Goal: Navigation & Orientation: Find specific page/section

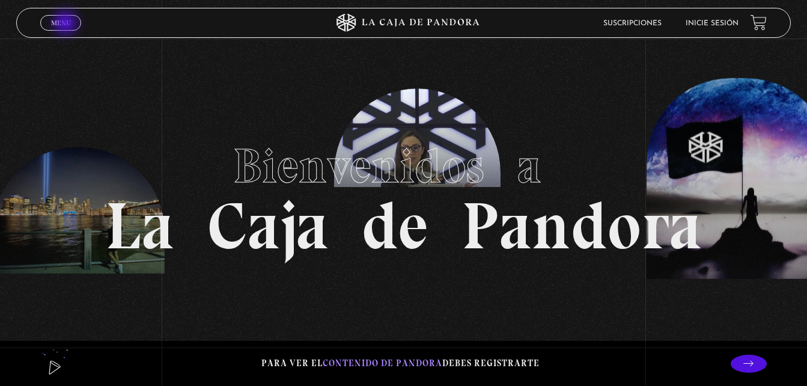
click at [67, 24] on span "Menu" at bounding box center [61, 22] width 20 height 7
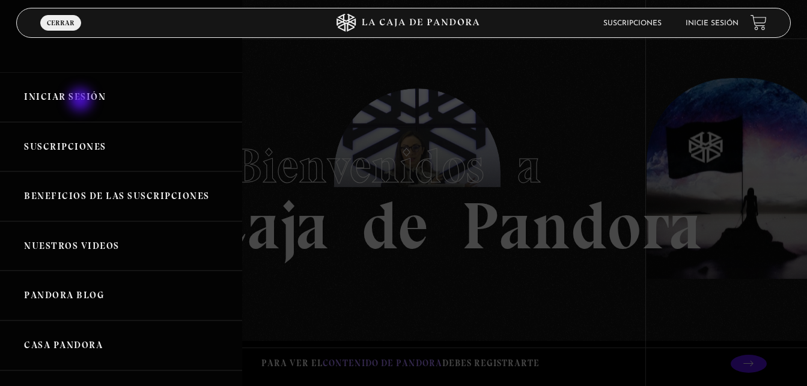
click at [81, 101] on link "Iniciar Sesión" at bounding box center [121, 97] width 242 height 50
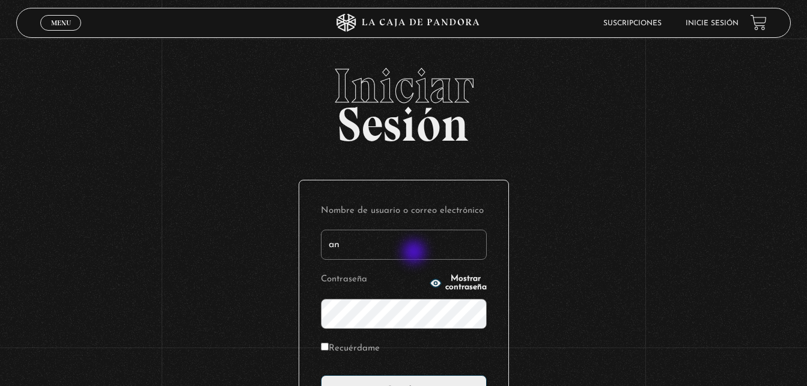
type input "[EMAIL_ADDRESS][DOMAIN_NAME]"
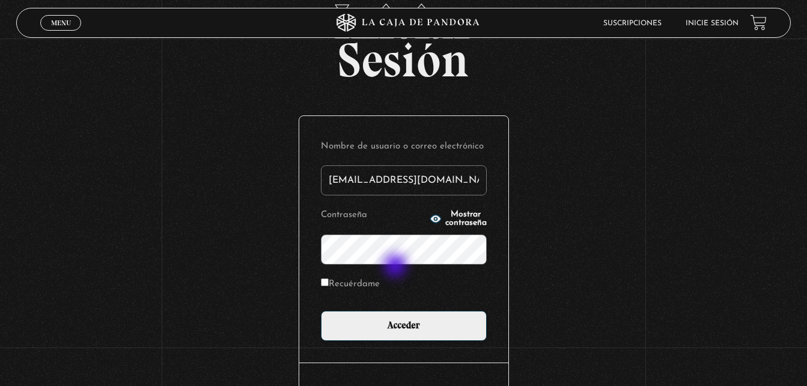
scroll to position [142, 0]
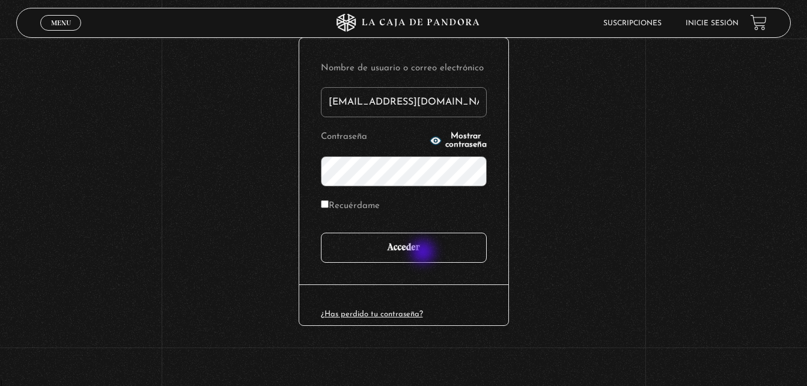
click at [424, 253] on input "Acceder" at bounding box center [404, 248] width 166 height 30
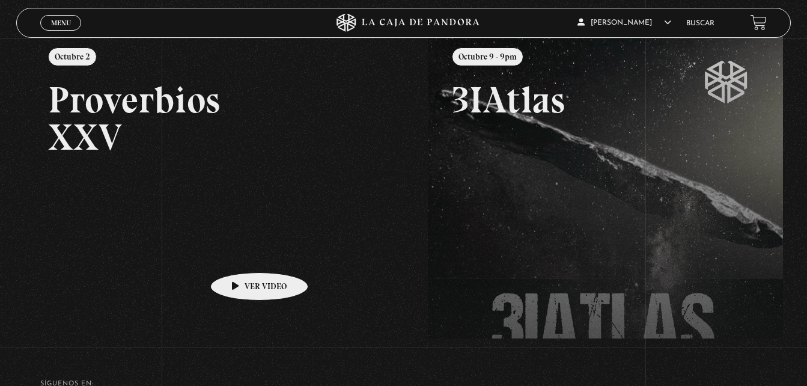
scroll to position [180, 0]
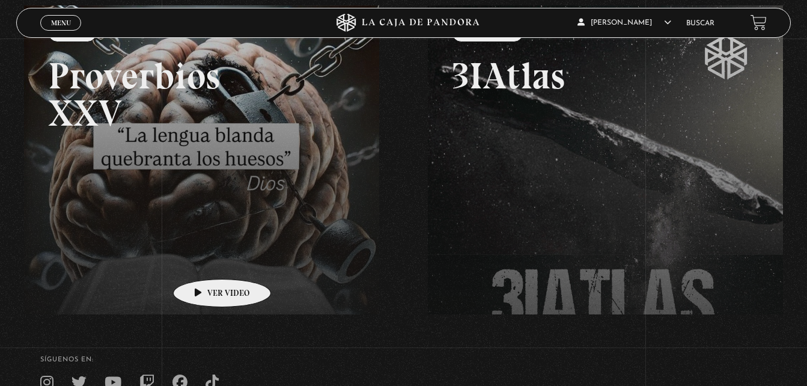
click at [203, 261] on link at bounding box center [427, 198] width 807 height 386
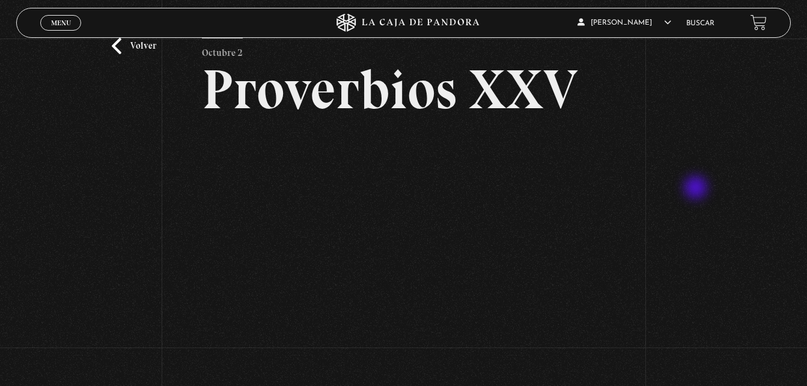
scroll to position [60, 0]
